Goal: Task Accomplishment & Management: Complete application form

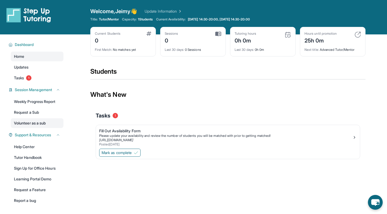
click at [32, 122] on link "Volunteer as a sub" at bounding box center [37, 123] width 53 height 10
click at [26, 74] on link "Tasks 1" at bounding box center [37, 78] width 53 height 10
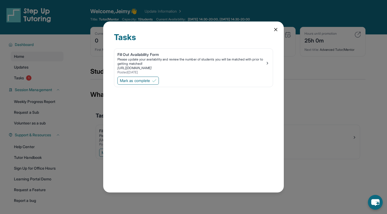
click at [275, 29] on icon at bounding box center [275, 29] width 3 height 3
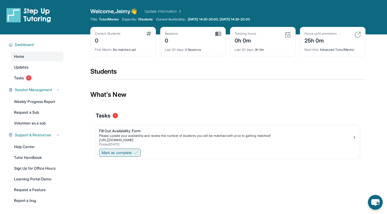
click at [130, 153] on span "Mark as complete" at bounding box center [117, 152] width 30 height 5
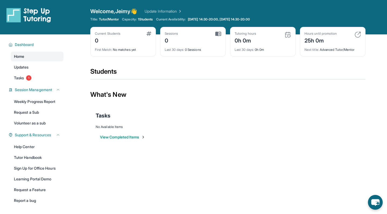
click at [14, 55] on span "Home" at bounding box center [19, 56] width 10 height 5
click at [17, 55] on span "Home" at bounding box center [19, 56] width 10 height 5
click at [22, 67] on span "Updates" at bounding box center [21, 66] width 15 height 5
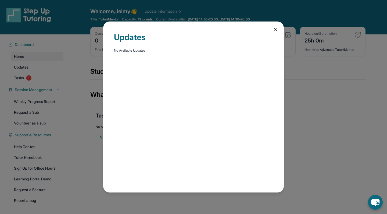
click at [281, 31] on div "Updates No Available Updates" at bounding box center [193, 106] width 181 height 171
click at [271, 27] on div "Updates No Available Updates" at bounding box center [193, 106] width 181 height 171
click at [274, 29] on icon at bounding box center [275, 29] width 5 height 5
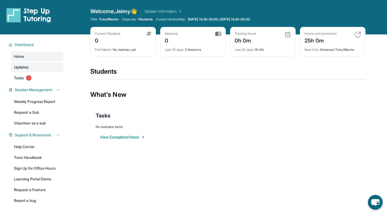
click at [21, 69] on span "Updates" at bounding box center [21, 66] width 15 height 5
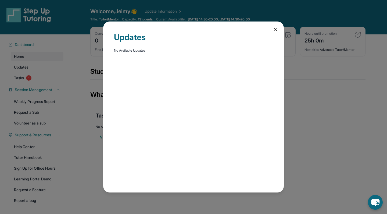
click at [278, 30] on icon at bounding box center [275, 29] width 5 height 5
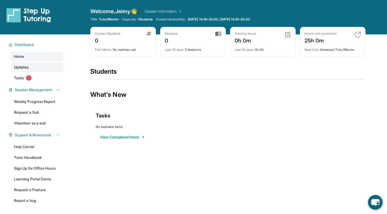
click at [26, 69] on span "Updates" at bounding box center [21, 66] width 15 height 5
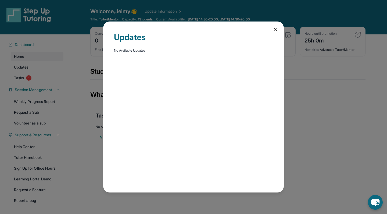
click at [276, 30] on icon at bounding box center [275, 29] width 5 height 5
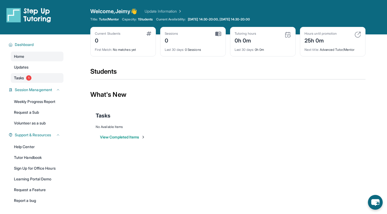
click at [23, 78] on span "Tasks" at bounding box center [19, 77] width 10 height 5
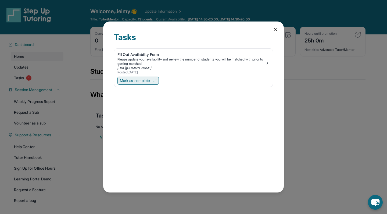
click at [139, 80] on span "Mark as complete" at bounding box center [135, 80] width 30 height 5
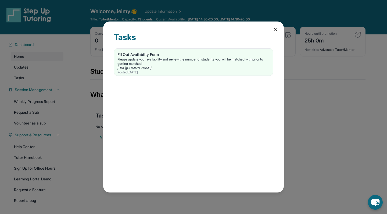
click at [275, 33] on div "Tasks Fill Out Availability Form Please update your availability and review the…" at bounding box center [193, 106] width 181 height 171
click at [275, 32] on icon at bounding box center [275, 29] width 5 height 5
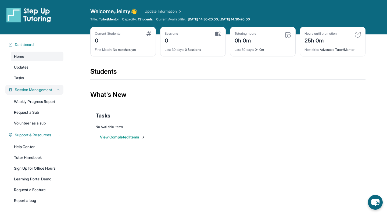
click at [23, 90] on span "Session Management" at bounding box center [33, 89] width 37 height 5
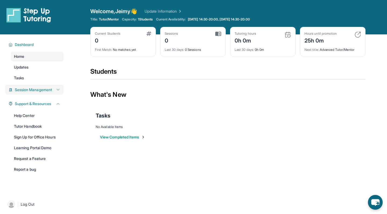
click at [23, 90] on span "Session Management" at bounding box center [33, 89] width 37 height 5
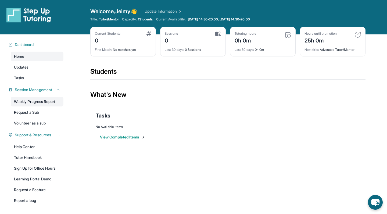
click at [26, 102] on link "Weekly Progress Report" at bounding box center [37, 102] width 53 height 10
click at [30, 113] on link "Request a Sub" at bounding box center [37, 112] width 53 height 10
click at [27, 125] on link "Volunteer as a sub" at bounding box center [37, 123] width 53 height 10
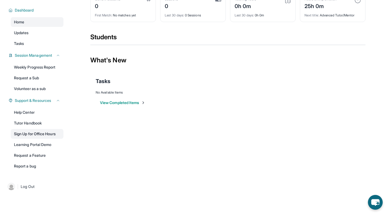
scroll to position [34, 0]
click at [21, 124] on link "Tutor Handbook" at bounding box center [37, 123] width 53 height 10
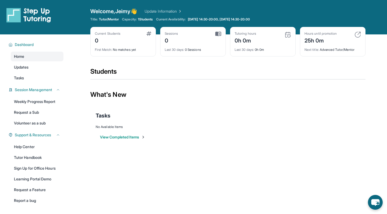
scroll to position [0, 0]
click at [206, 39] on div "Sessions 0" at bounding box center [193, 37] width 56 height 13
click at [121, 34] on div "Current Students 0" at bounding box center [123, 37] width 56 height 13
click at [124, 52] on div "First Match : No matches yet" at bounding box center [123, 48] width 56 height 8
click at [357, 34] on img at bounding box center [357, 34] width 6 height 6
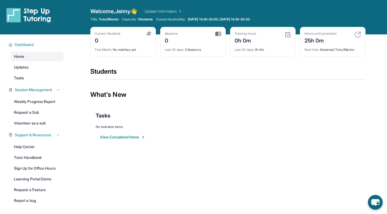
click at [357, 34] on img at bounding box center [357, 34] width 6 height 6
click at [288, 32] on img at bounding box center [288, 34] width 6 height 6
click at [52, 60] on link "Home" at bounding box center [37, 57] width 53 height 10
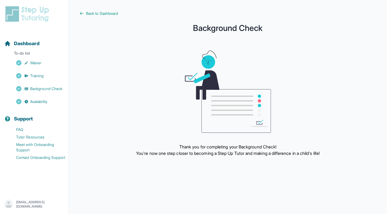
click at [192, 122] on img at bounding box center [228, 92] width 86 height 82
